Goal: Task Accomplishment & Management: Manage account settings

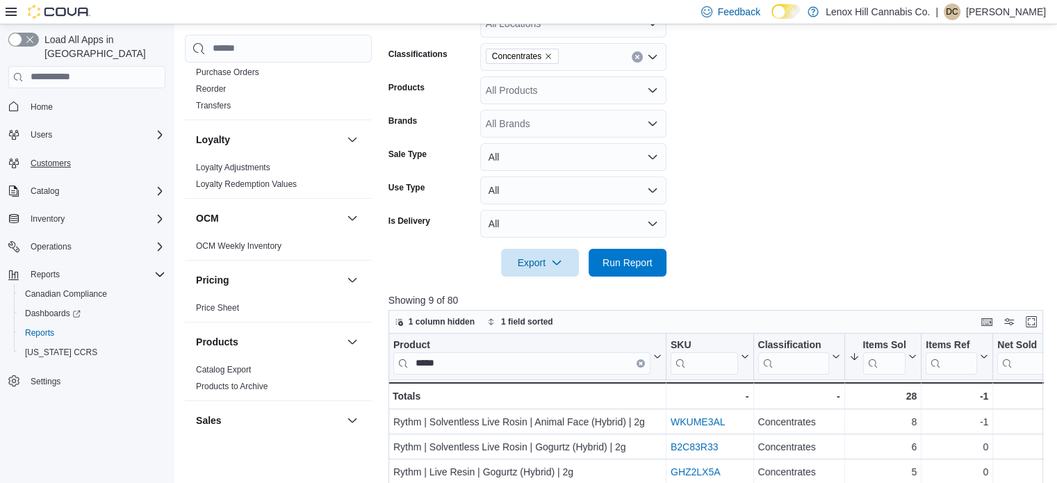
scroll to position [545, 0]
click at [50, 101] on span "Home" at bounding box center [42, 106] width 22 height 11
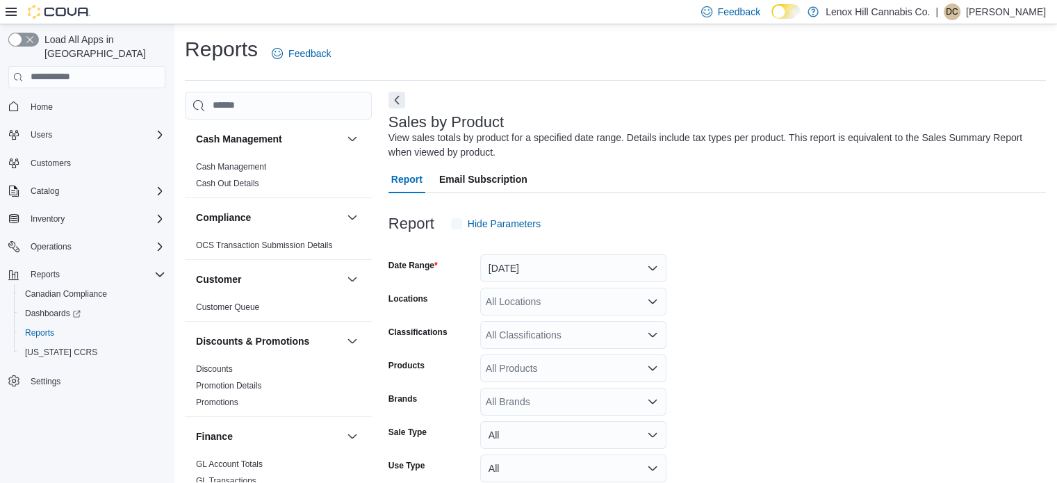
scroll to position [47, 0]
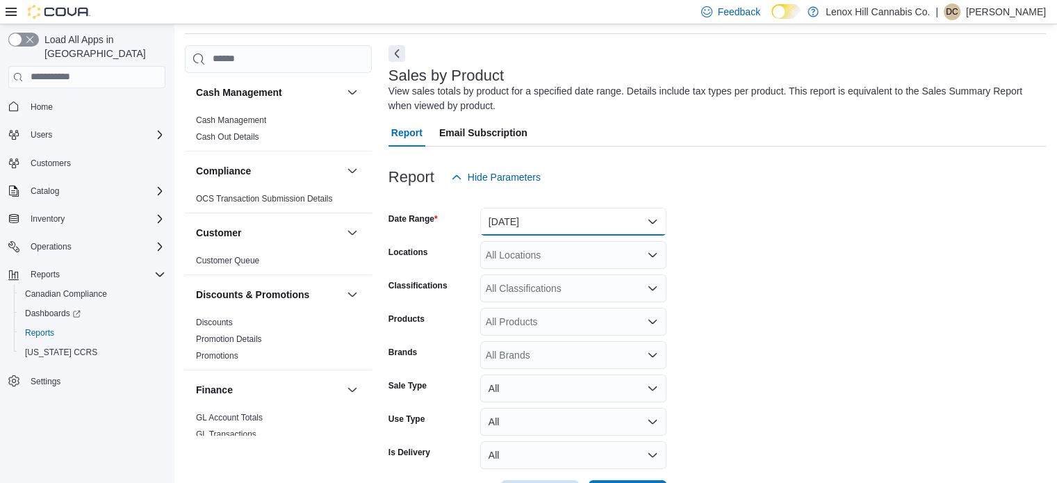
click at [576, 220] on button "[DATE]" at bounding box center [573, 222] width 186 height 28
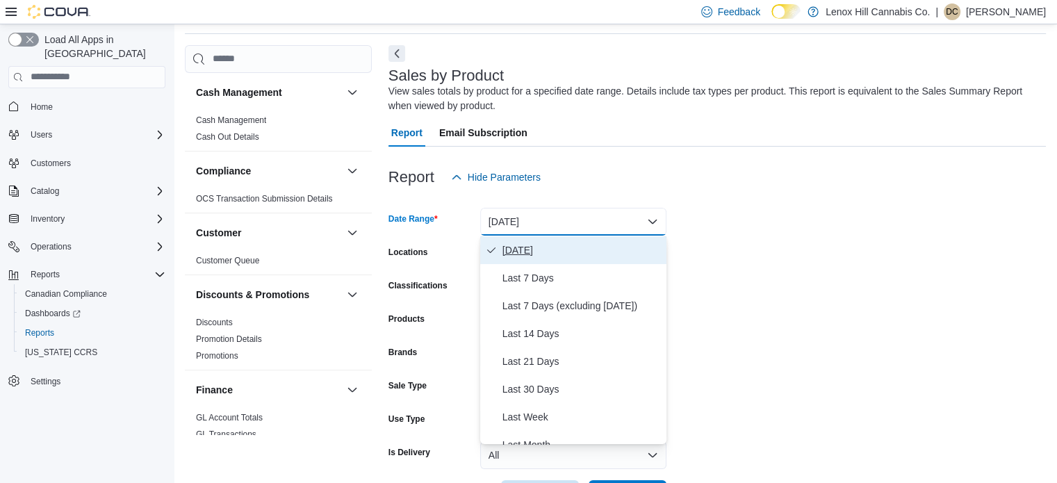
scroll to position [70, 0]
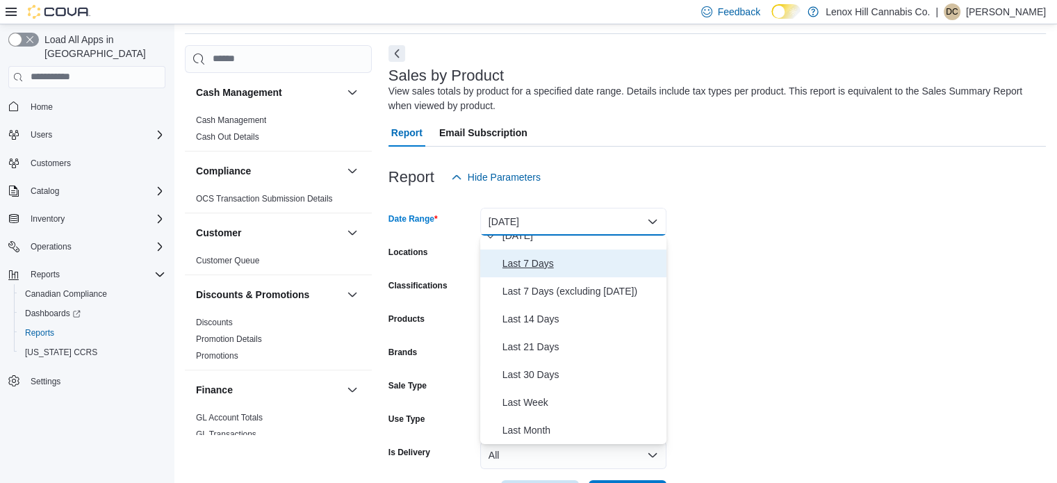
click at [533, 266] on span "Last 7 Days" at bounding box center [582, 263] width 159 height 17
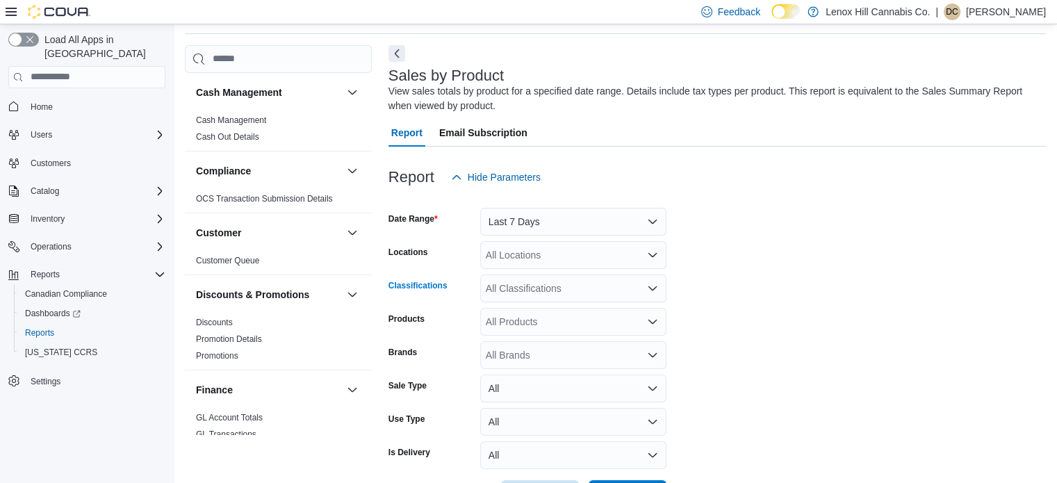
click at [528, 291] on div "All Classifications" at bounding box center [573, 289] width 186 height 28
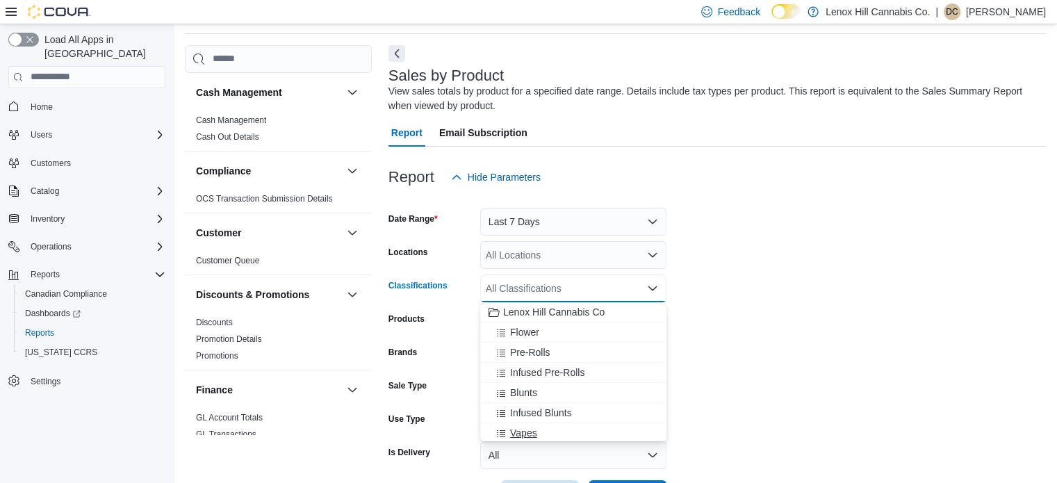
click at [523, 435] on span "Vapes" at bounding box center [523, 433] width 27 height 14
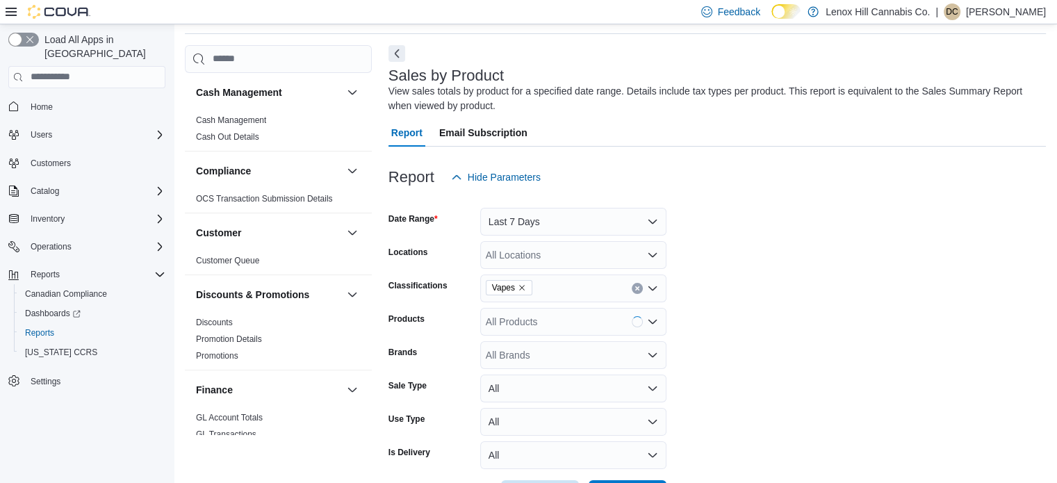
drag, startPoint x: 773, startPoint y: 403, endPoint x: 770, endPoint y: 393, distance: 10.1
click at [775, 402] on form "Date Range Last 7 Days Locations All Locations Classifications Vapes Products A…" at bounding box center [718, 349] width 658 height 317
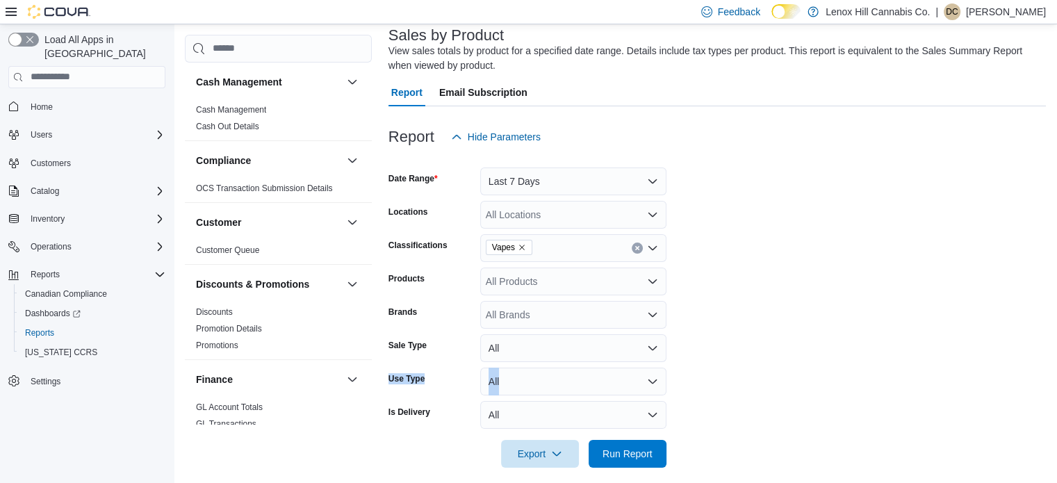
scroll to position [99, 0]
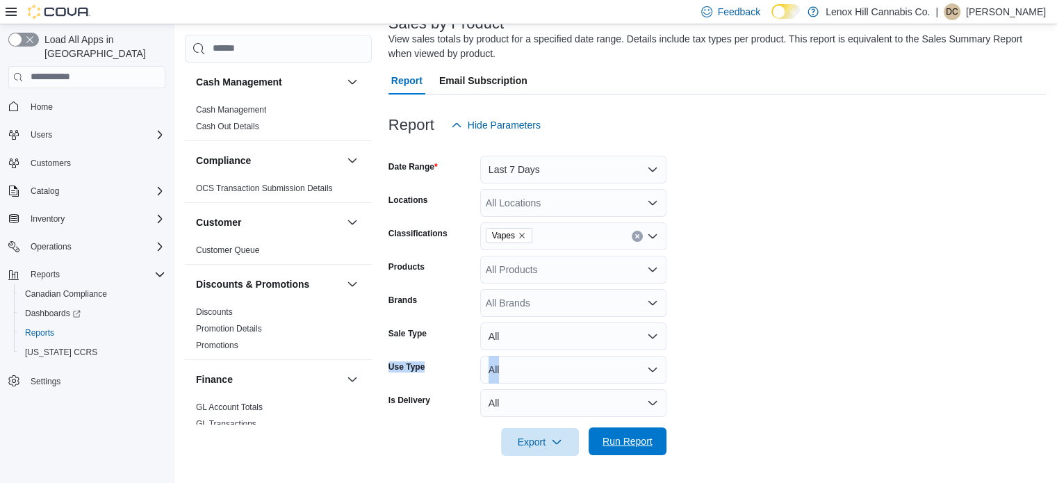
click at [612, 439] on span "Run Report" at bounding box center [628, 441] width 50 height 14
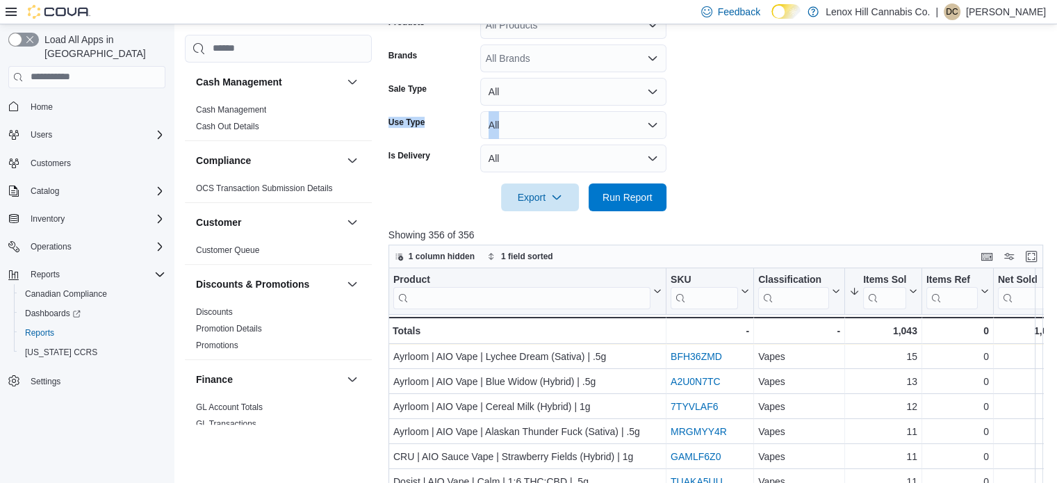
scroll to position [377, 0]
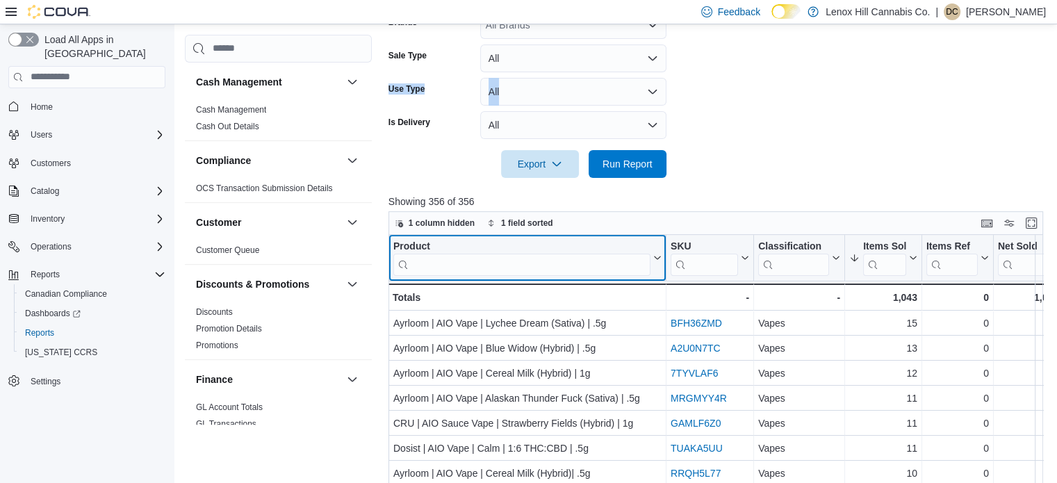
click at [454, 261] on input "search" at bounding box center [521, 264] width 257 height 22
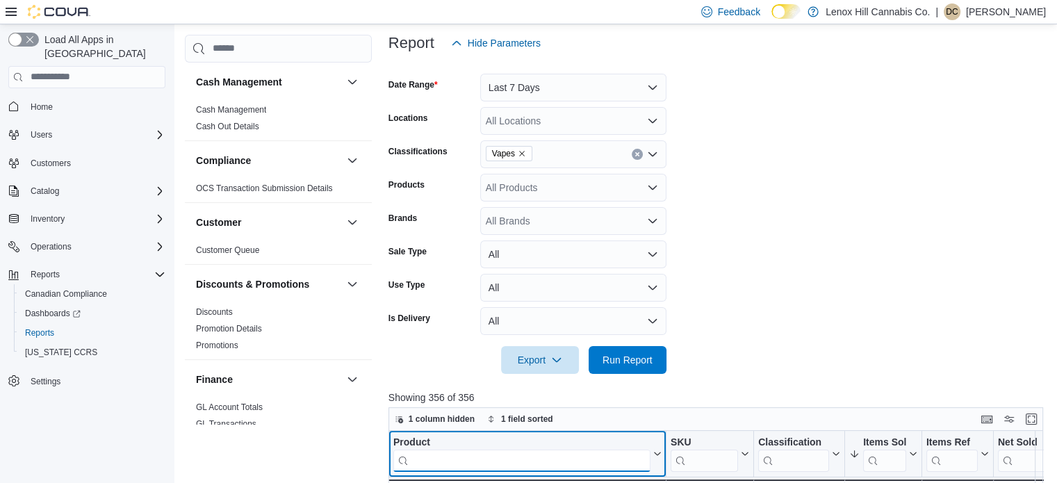
scroll to position [446, 0]
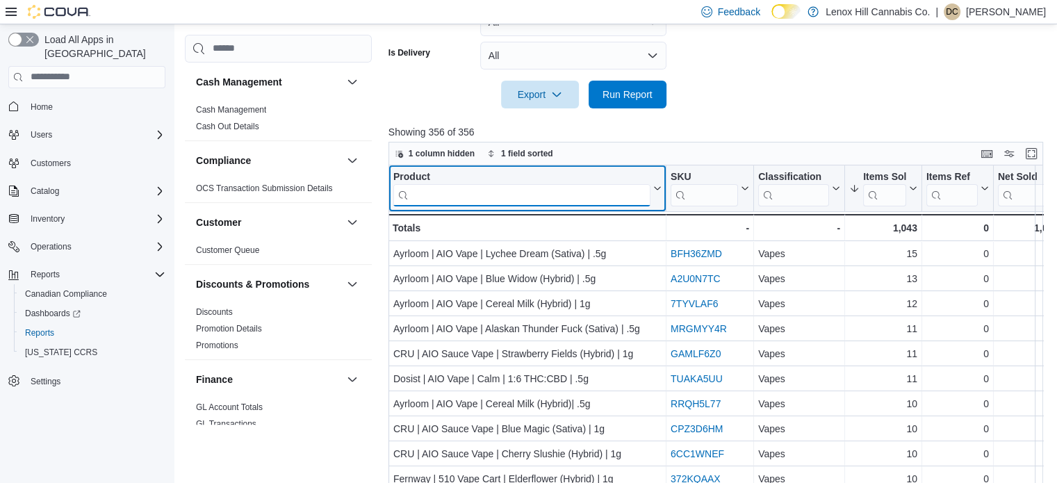
click at [487, 189] on input "search" at bounding box center [521, 195] width 257 height 22
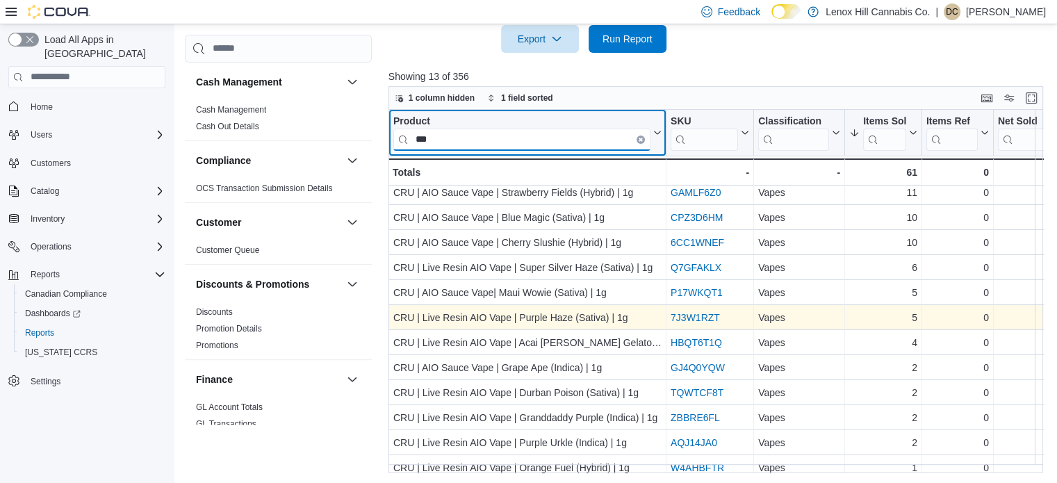
scroll to position [0, 0]
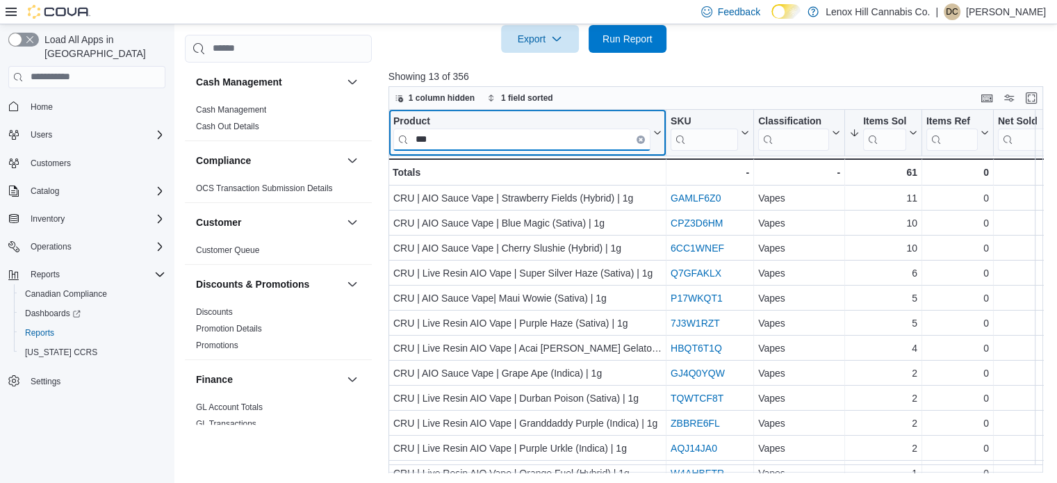
type input "***"
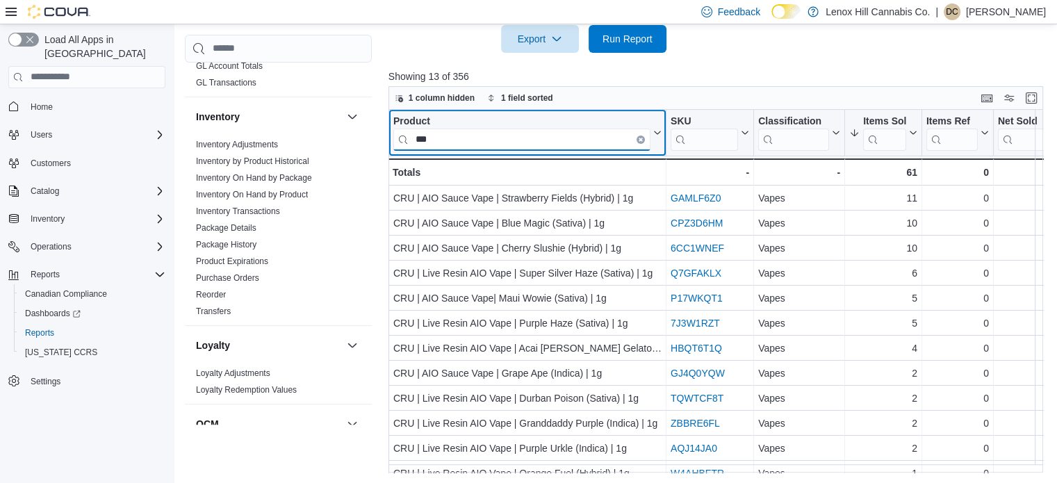
scroll to position [348, 0]
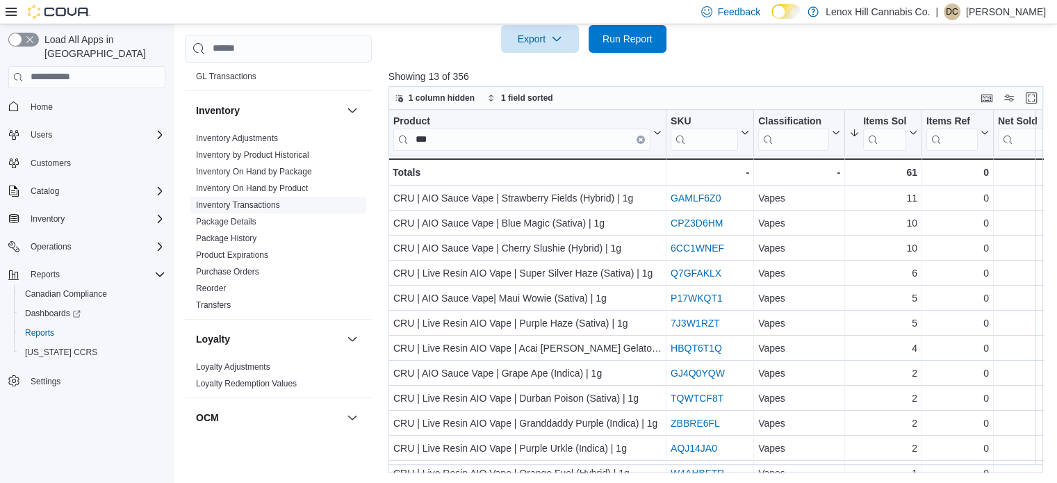
click at [267, 252] on link "Product Expirations" at bounding box center [232, 255] width 72 height 10
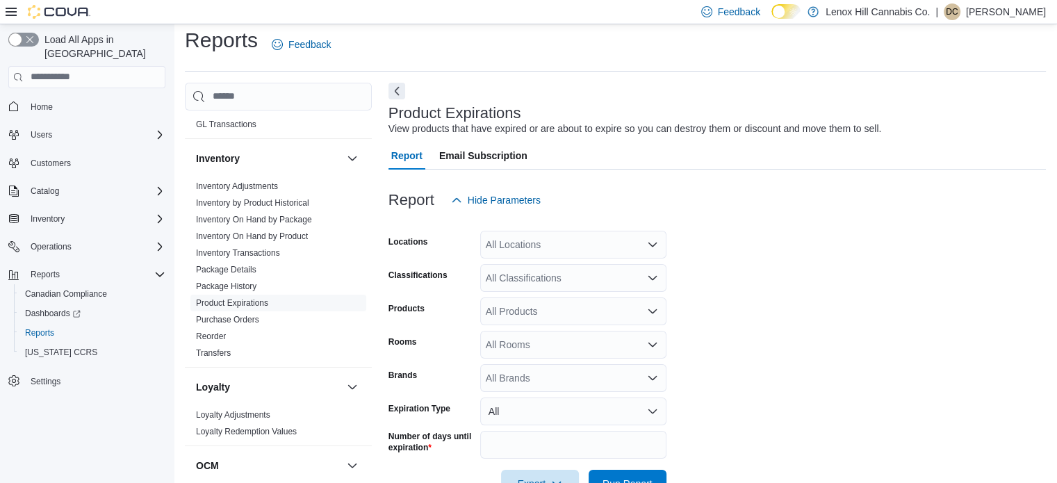
scroll to position [32, 0]
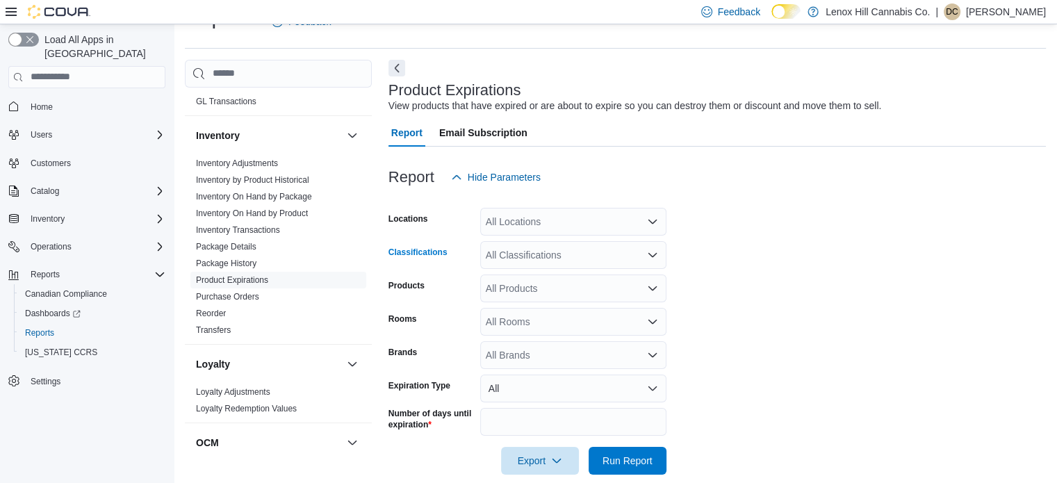
click at [551, 253] on div "All Classifications" at bounding box center [573, 255] width 186 height 28
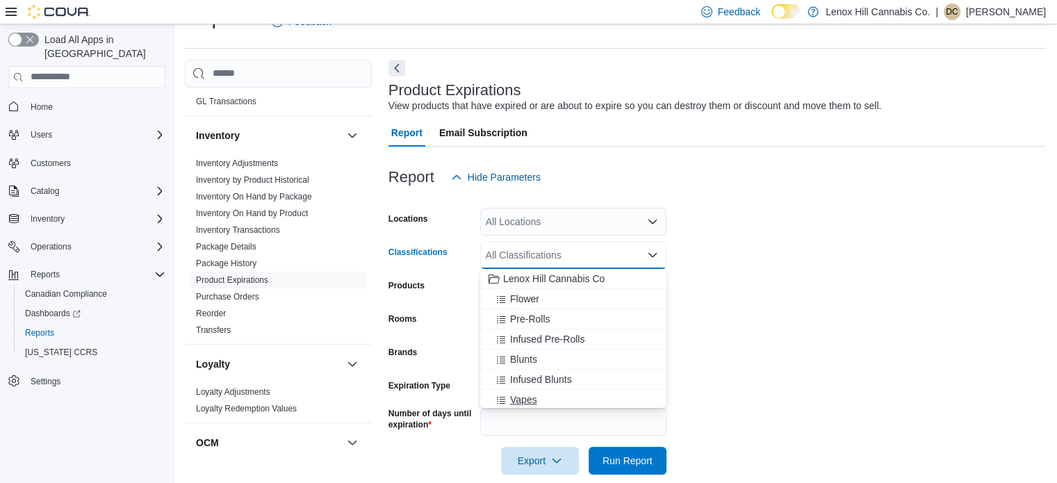
click at [533, 398] on span "Vapes" at bounding box center [523, 400] width 27 height 14
click at [548, 275] on span "Lenox Hill Cannabis Co" at bounding box center [553, 277] width 101 height 14
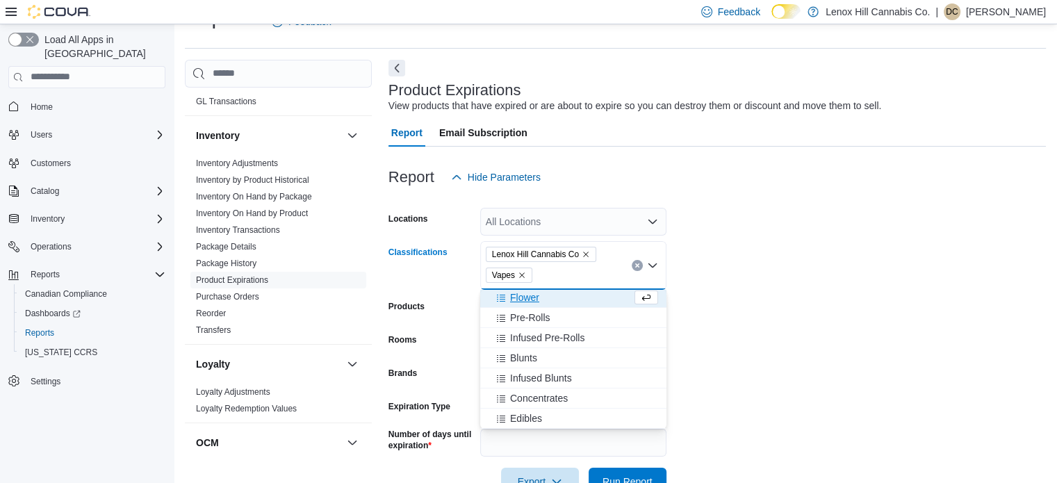
scroll to position [0, 0]
click at [519, 273] on icon "Remove Vapes from selection in this group" at bounding box center [522, 276] width 6 height 6
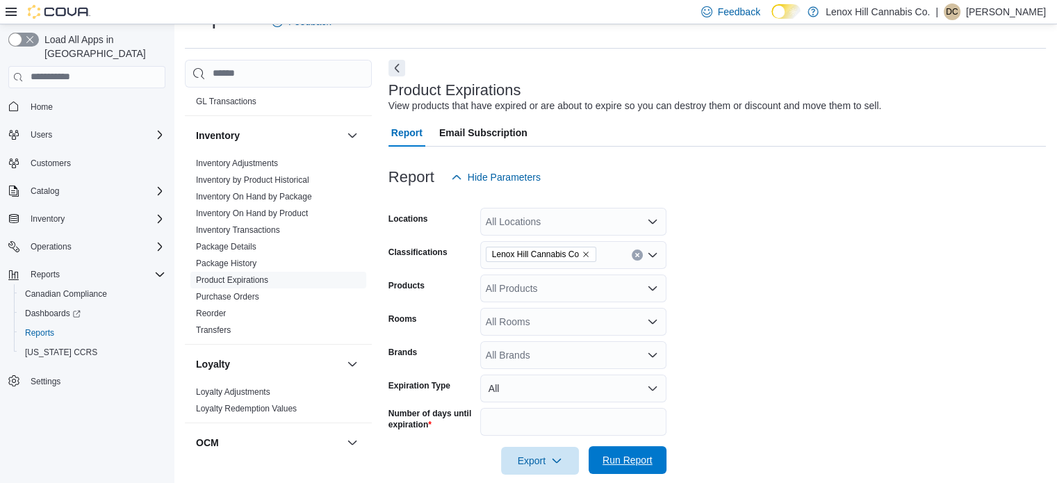
click at [628, 458] on span "Run Report" at bounding box center [628, 460] width 50 height 14
click at [625, 454] on span "Run Report" at bounding box center [628, 460] width 50 height 14
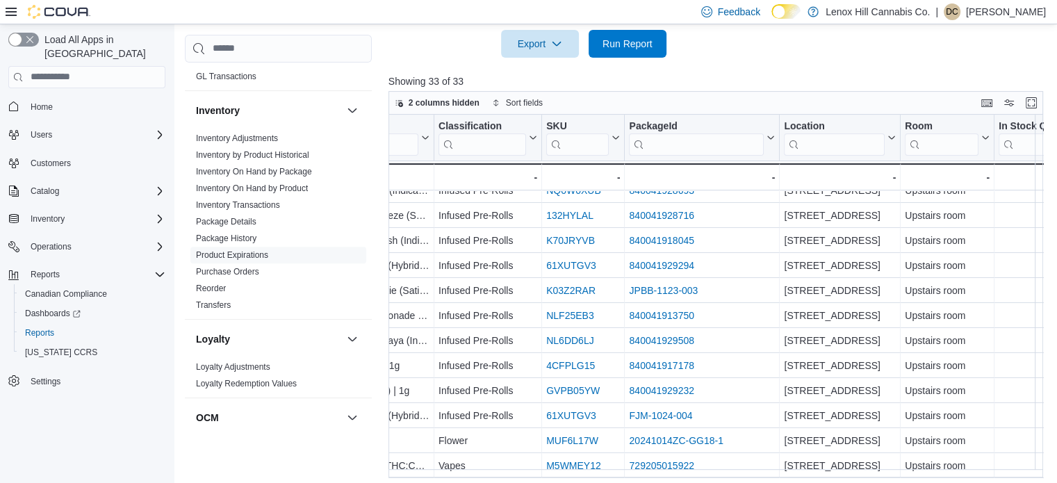
scroll to position [546, 0]
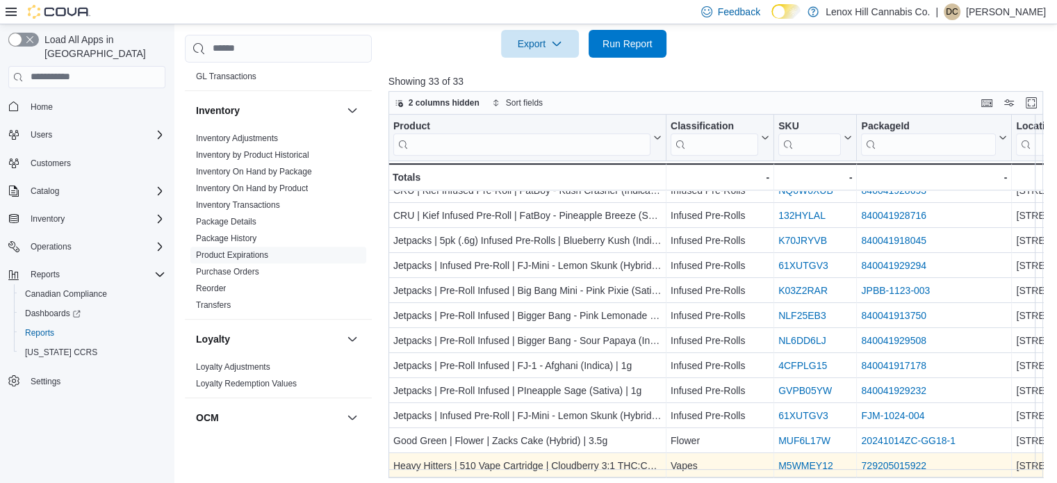
click at [814, 460] on link "M5WMEY12" at bounding box center [806, 465] width 55 height 11
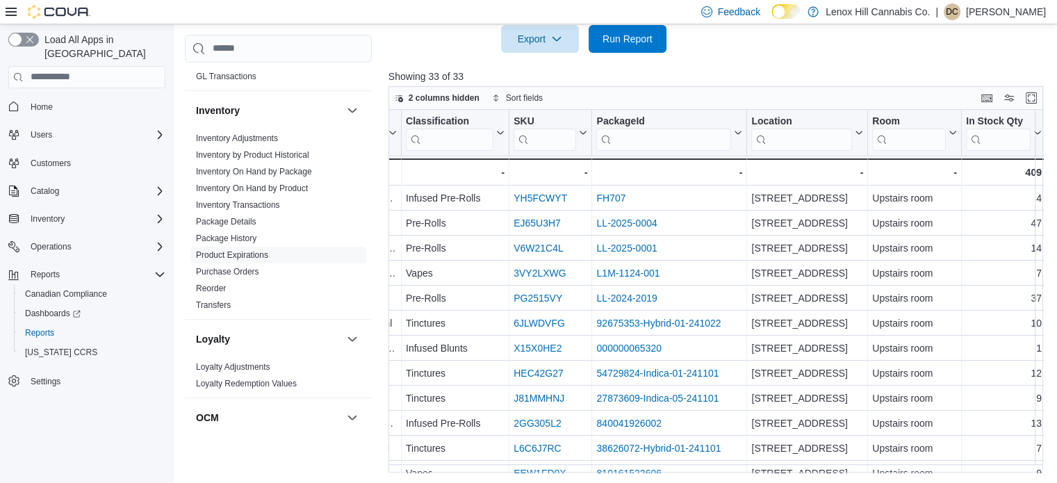
scroll to position [0, 0]
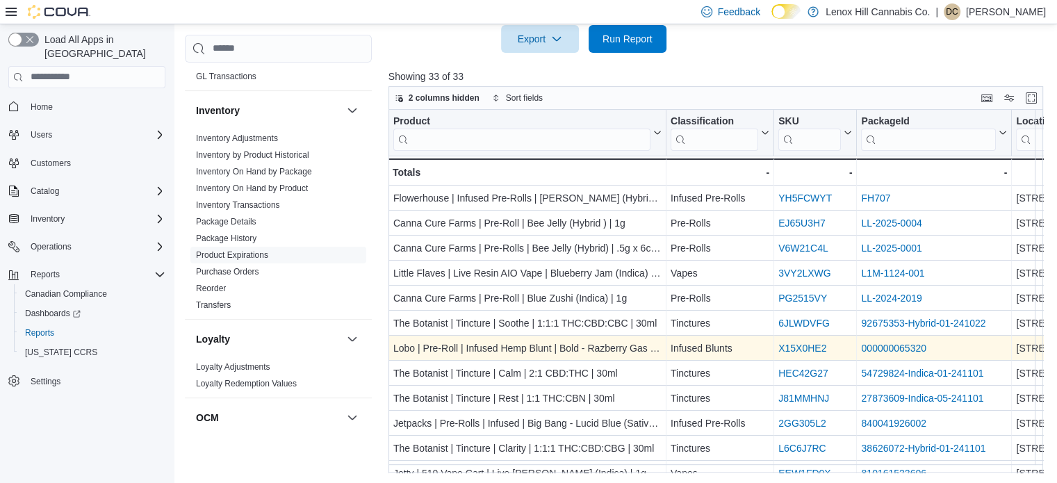
click at [802, 346] on link "X15X0HE2" at bounding box center [803, 348] width 48 height 11
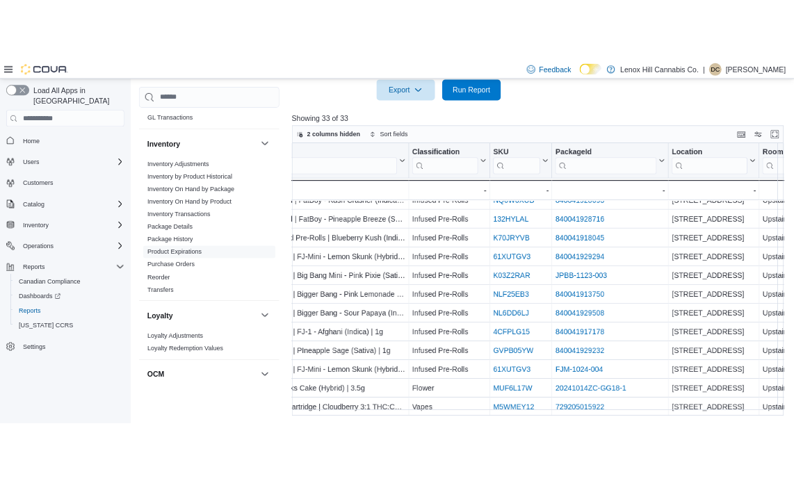
scroll to position [546, 0]
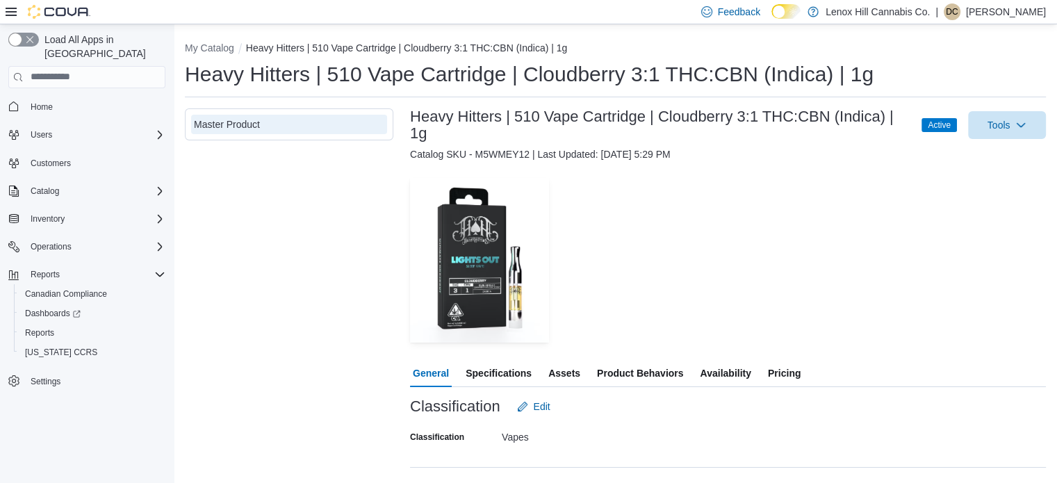
click at [776, 370] on span "Pricing" at bounding box center [784, 373] width 33 height 28
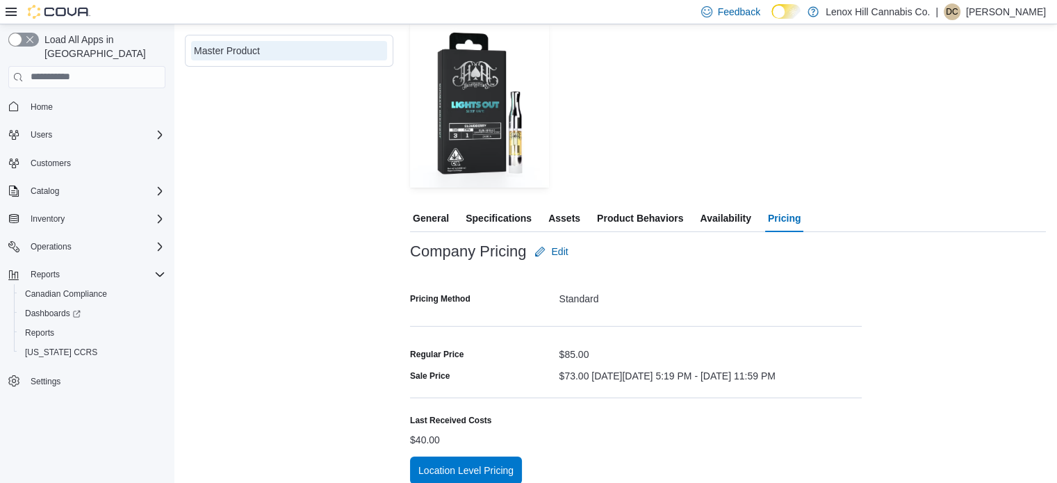
scroll to position [168, 0]
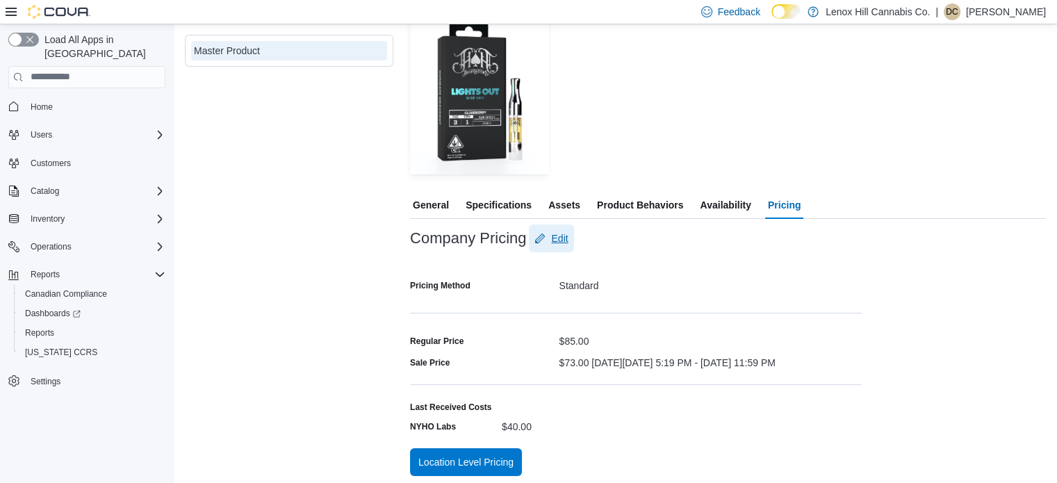
click at [570, 232] on button "Edit" at bounding box center [551, 239] width 44 height 28
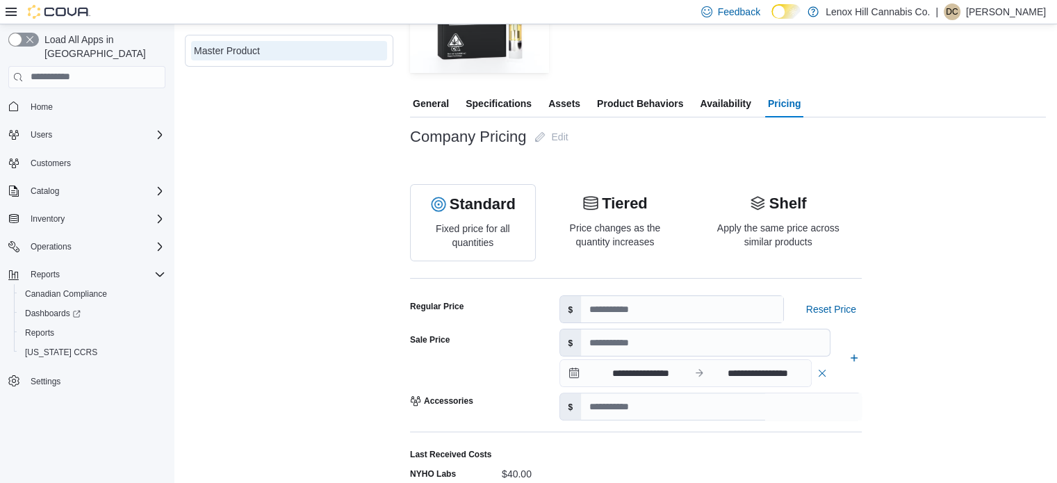
scroll to position [332, 0]
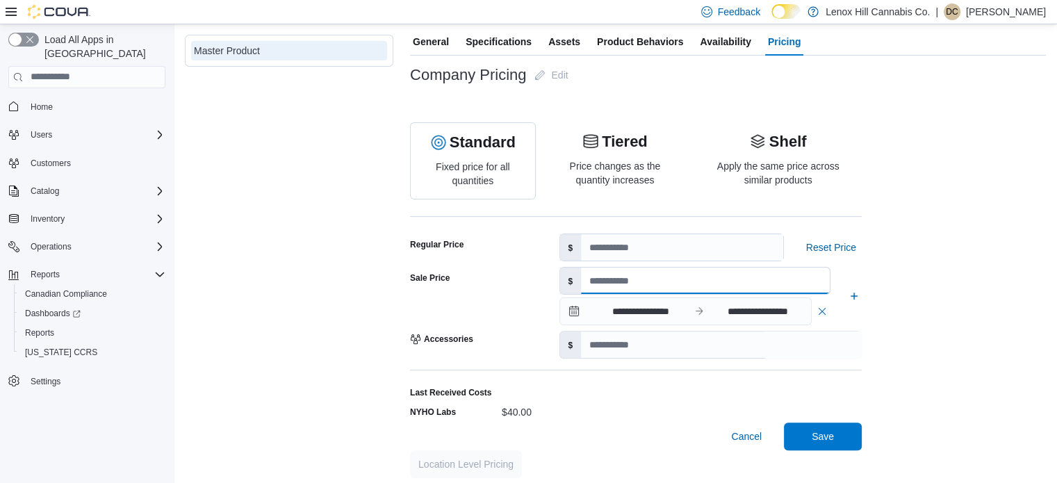
click at [601, 280] on input "**" at bounding box center [705, 281] width 249 height 26
type input "**"
click at [825, 433] on span "Save" at bounding box center [823, 436] width 22 height 14
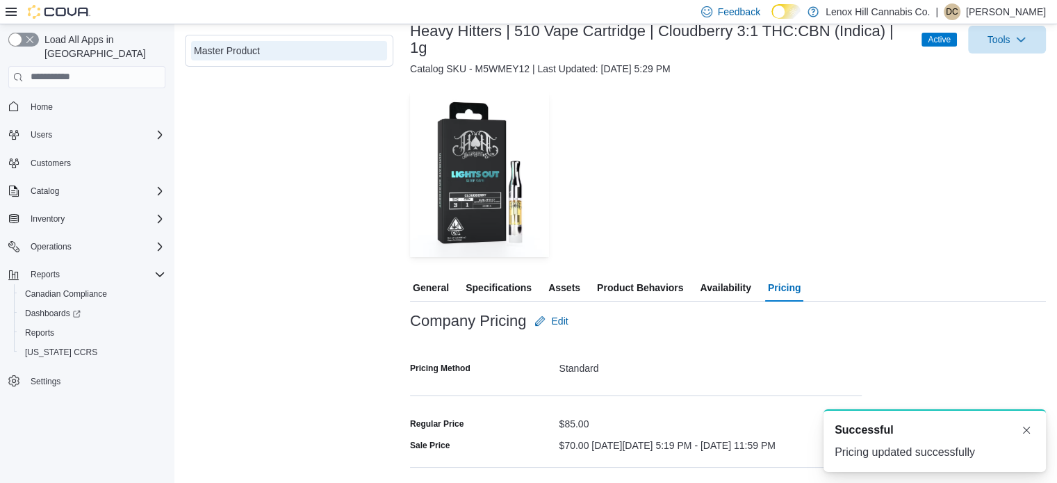
scroll to position [173, 0]
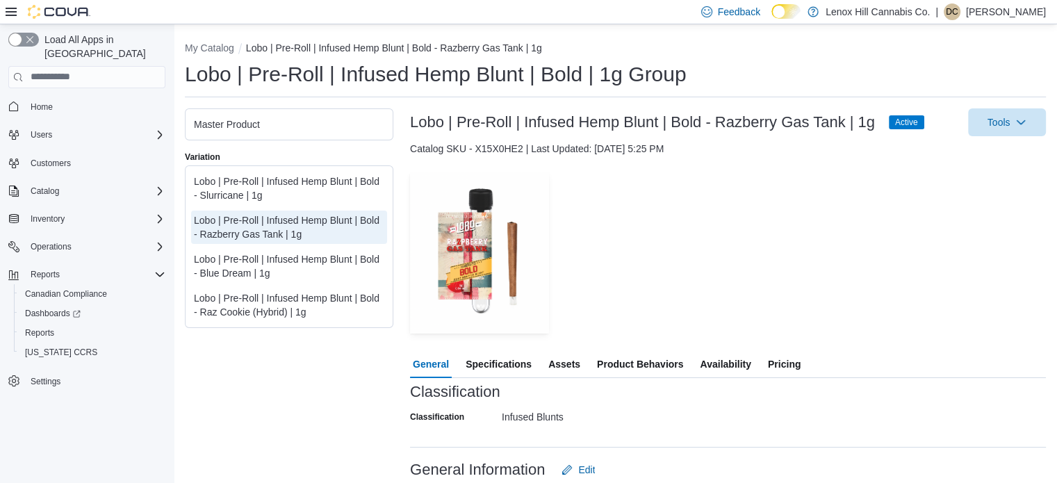
click at [772, 356] on span "Pricing" at bounding box center [784, 364] width 33 height 28
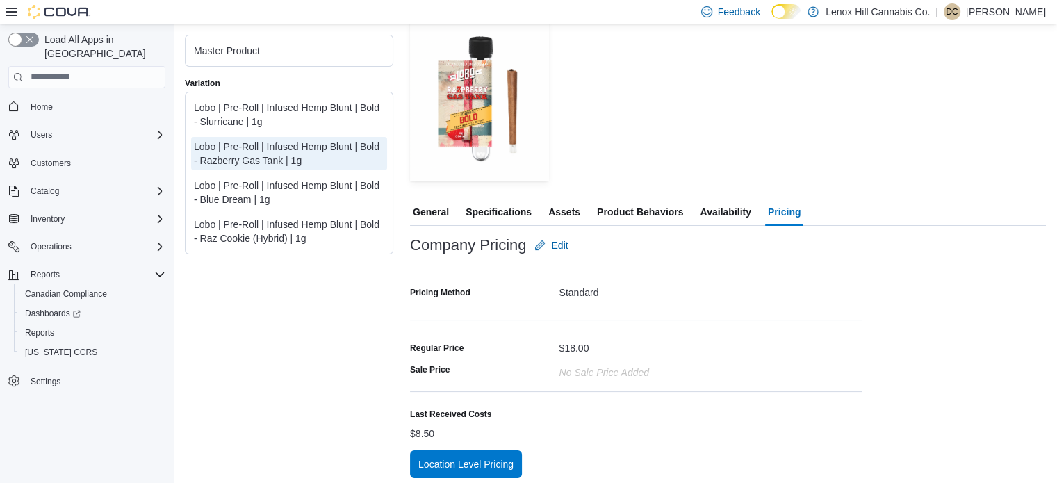
scroll to position [159, 0]
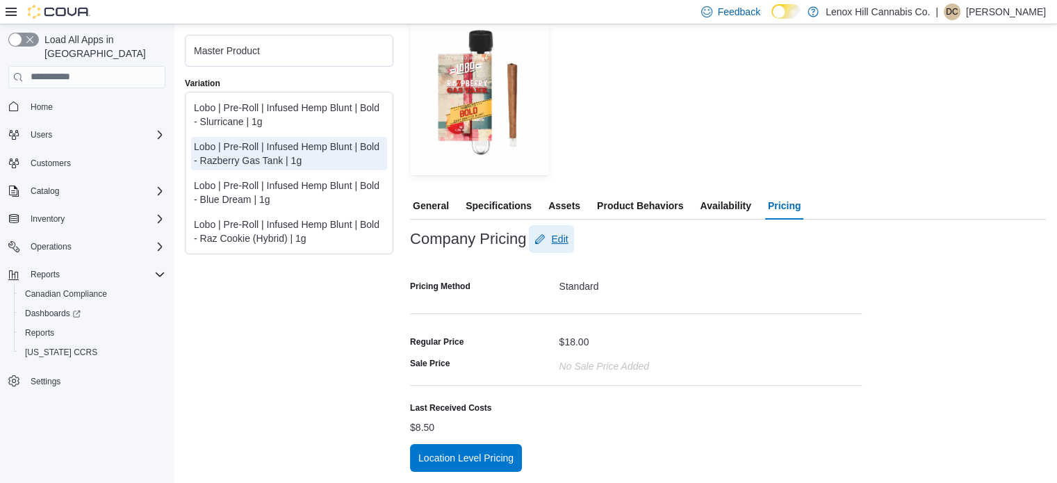
click at [562, 236] on span "Edit" at bounding box center [559, 239] width 17 height 14
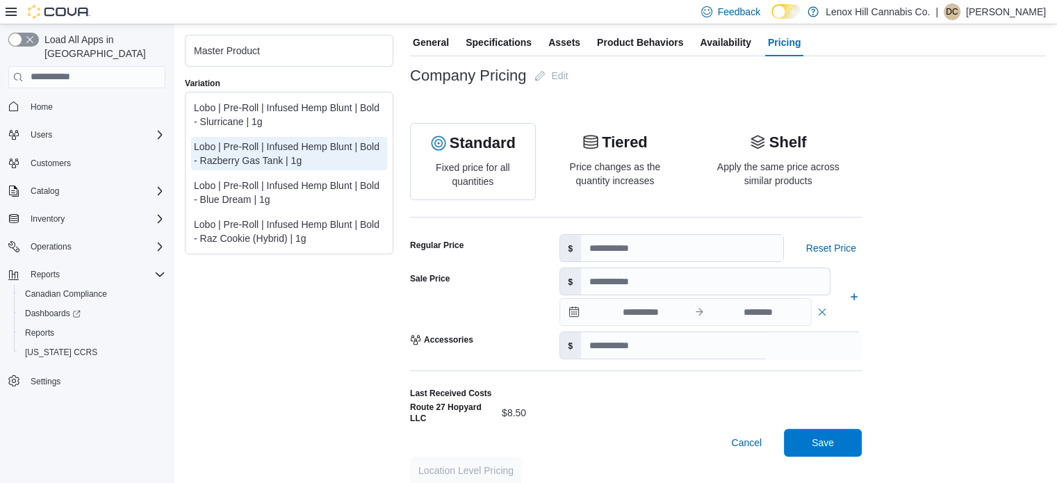
scroll to position [334, 0]
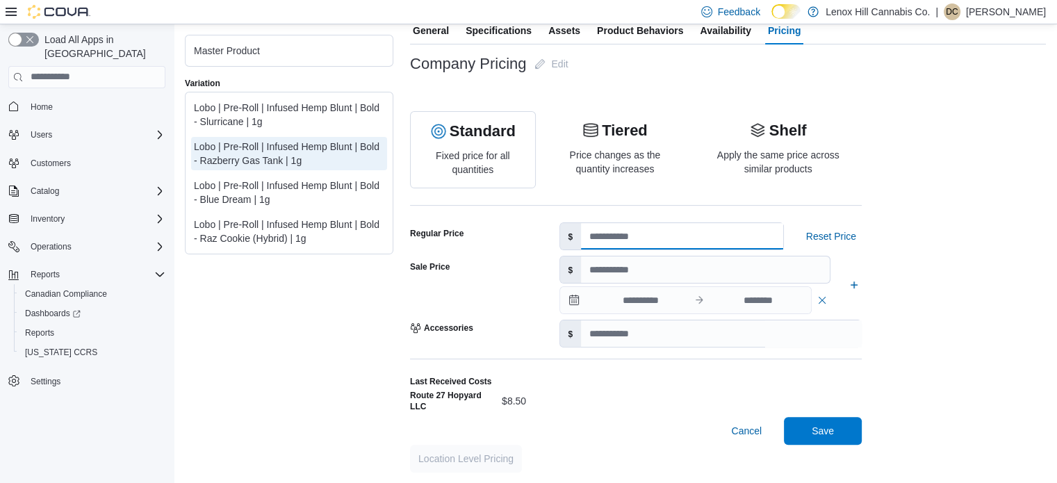
click at [603, 241] on input "**" at bounding box center [682, 236] width 202 height 26
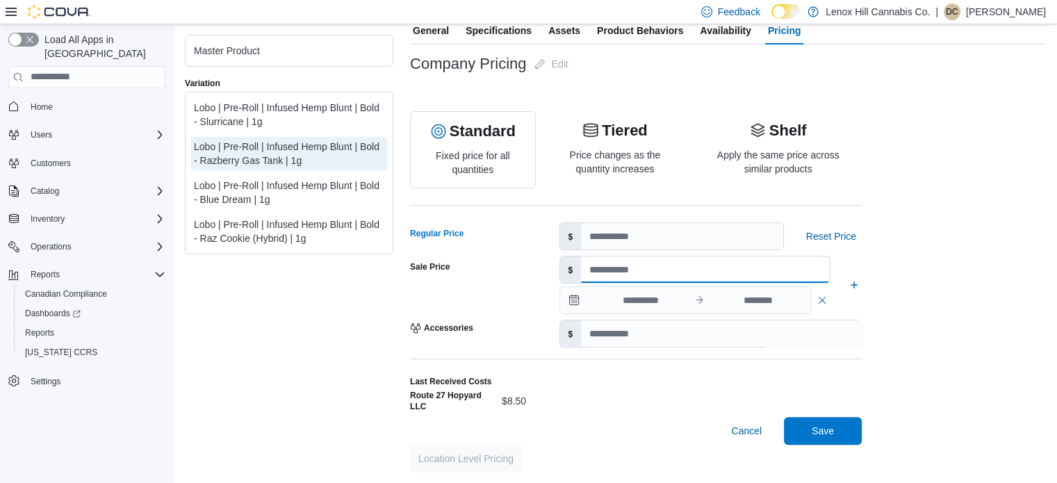
click at [603, 271] on input "number" at bounding box center [705, 270] width 249 height 26
click at [606, 236] on input "**" at bounding box center [682, 236] width 202 height 26
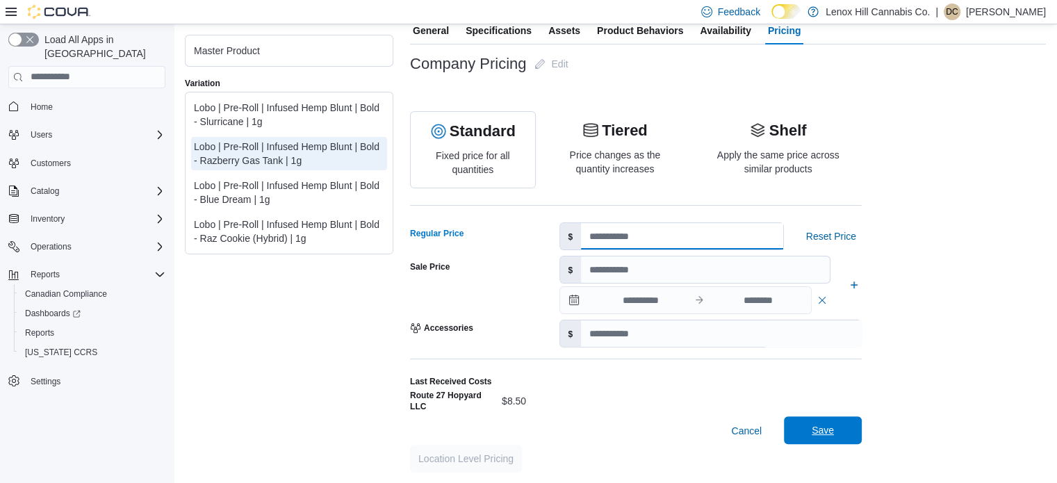
type input "**"
click at [821, 432] on span "Save" at bounding box center [823, 430] width 22 height 14
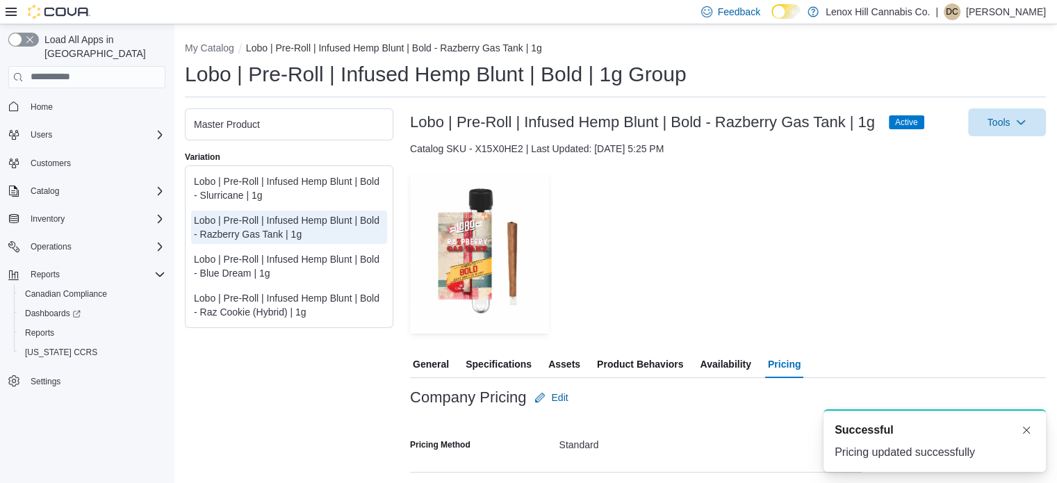
scroll to position [0, 0]
click at [1021, 424] on button "Dismiss toast" at bounding box center [1026, 429] width 17 height 17
